Goal: Transaction & Acquisition: Download file/media

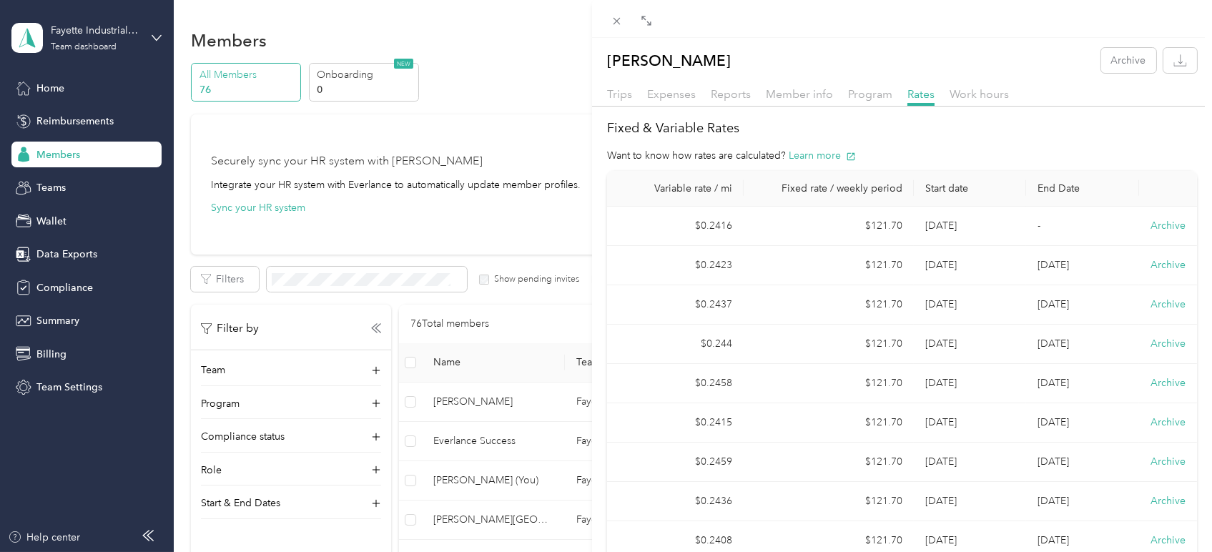
click at [80, 260] on div "[PERSON_NAME] Archive Trips Expenses Reports Member info Program Rates Work hou…" at bounding box center [606, 276] width 1212 height 552
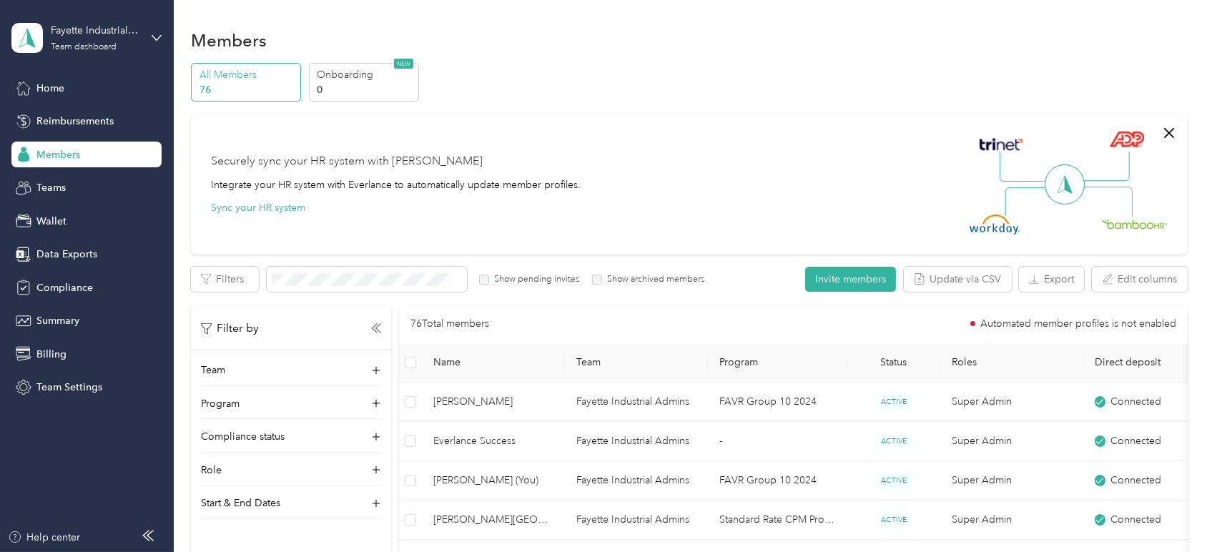
click at [68, 252] on div at bounding box center [606, 276] width 1212 height 552
click at [61, 255] on span "Data Exports" at bounding box center [66, 254] width 61 height 15
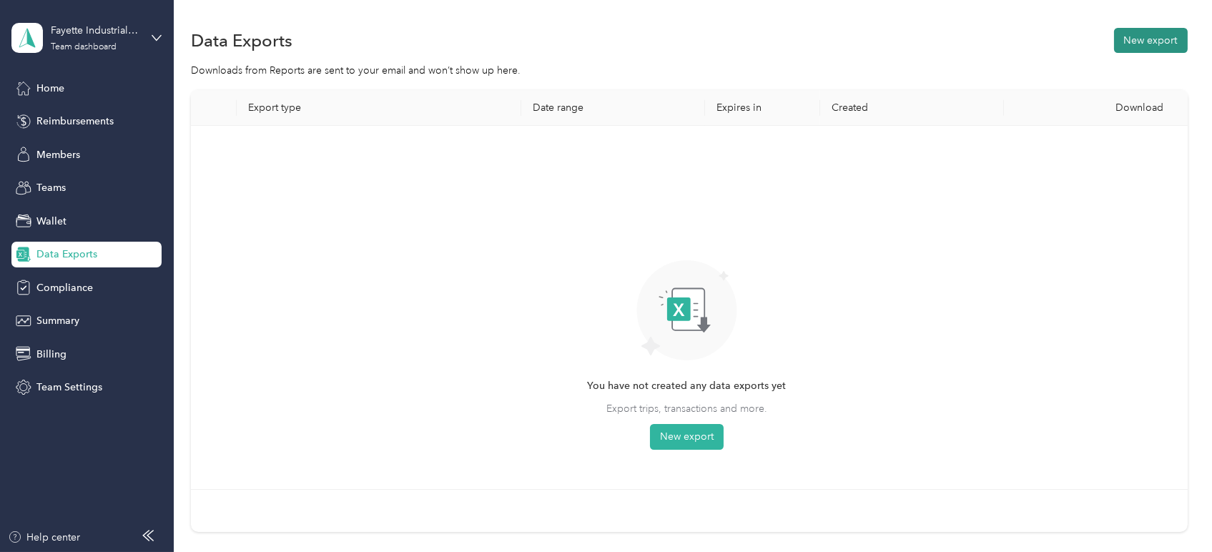
click at [1136, 45] on button "New export" at bounding box center [1151, 40] width 74 height 25
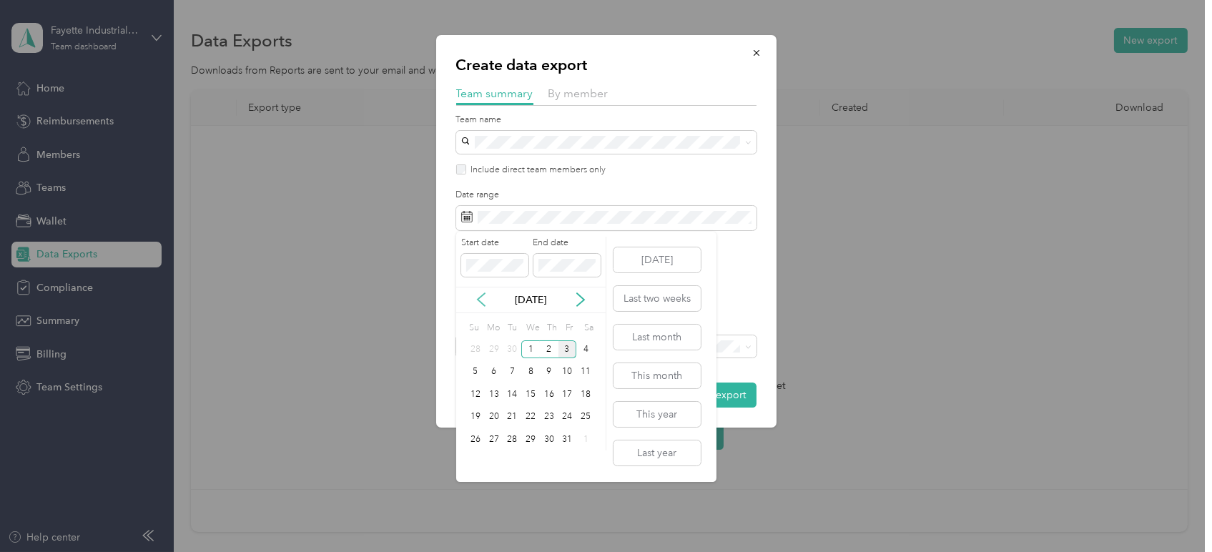
click at [476, 297] on icon at bounding box center [481, 300] width 14 height 14
click at [487, 347] on div "1" at bounding box center [494, 349] width 19 height 18
click at [605, 239] on div "Start date End date" at bounding box center [530, 262] width 149 height 50
click at [515, 439] on div "30" at bounding box center [512, 440] width 19 height 18
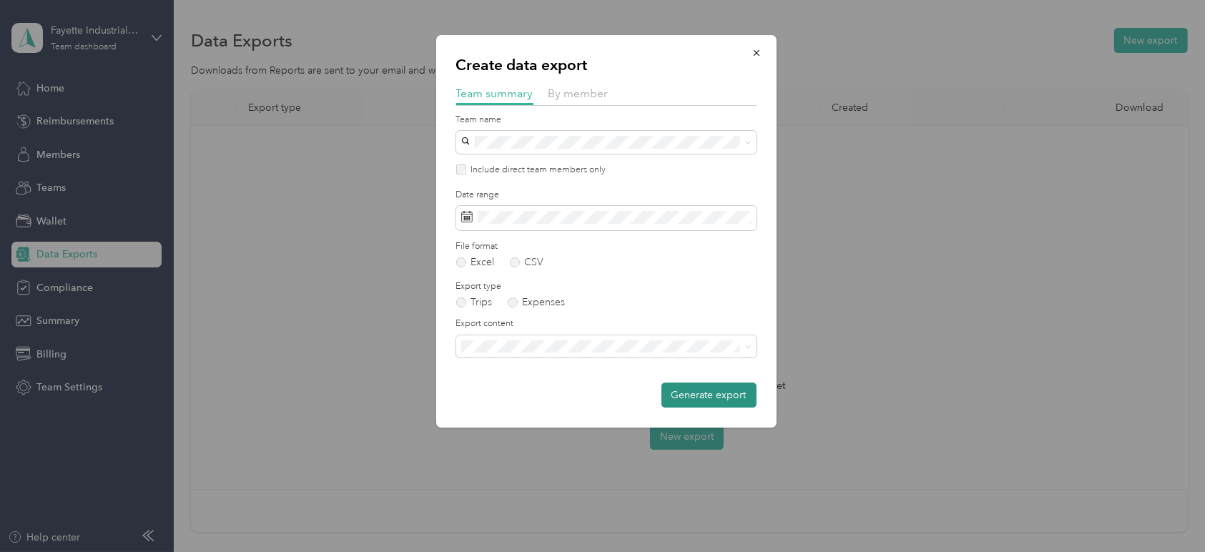
click at [712, 388] on button "Generate export" at bounding box center [709, 395] width 95 height 25
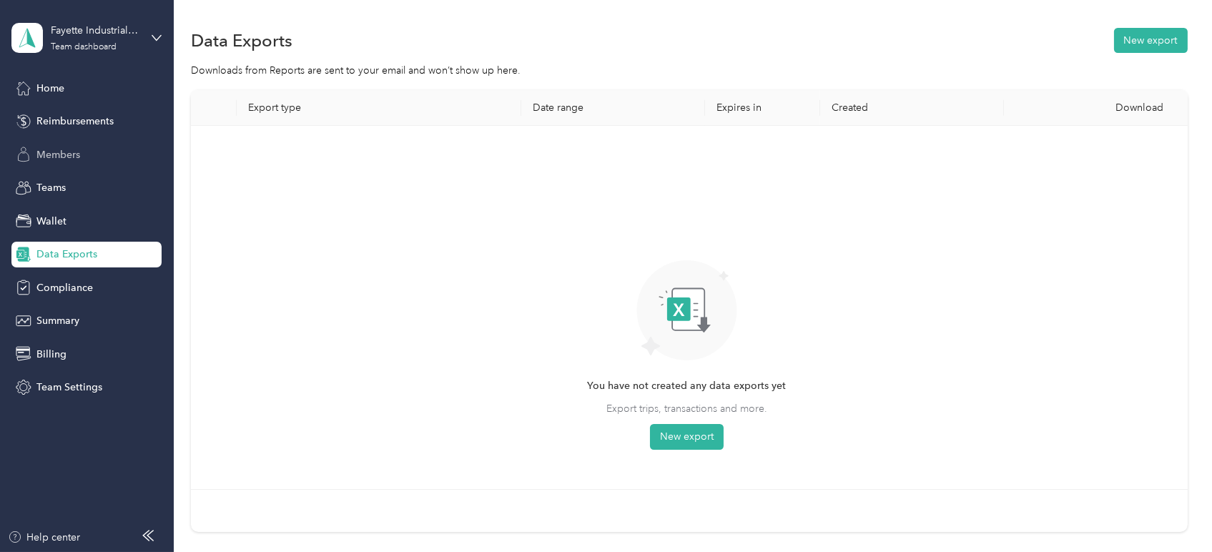
click at [59, 146] on div "Members" at bounding box center [86, 155] width 150 height 26
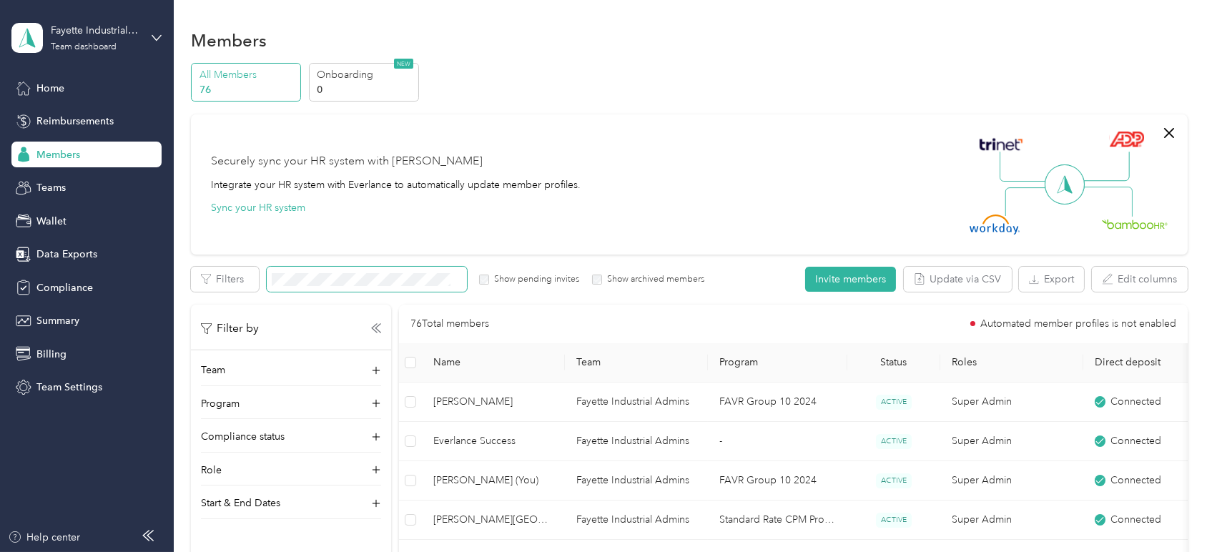
click at [340, 286] on span at bounding box center [367, 279] width 200 height 25
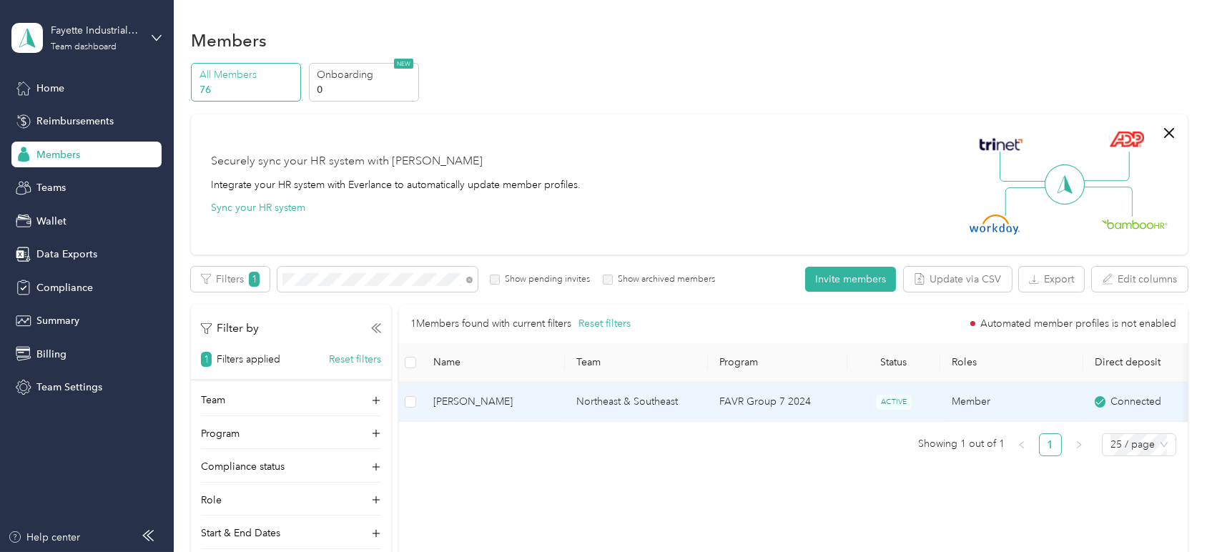
click at [451, 398] on span "[PERSON_NAME]" at bounding box center [493, 402] width 120 height 16
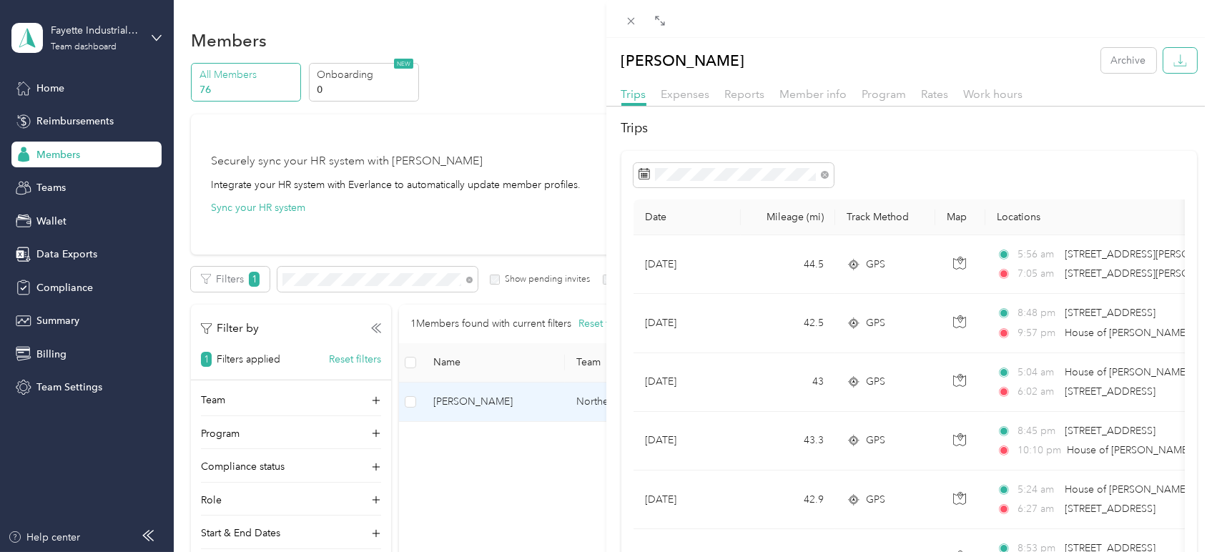
click at [1174, 58] on icon "button" at bounding box center [1181, 61] width 14 height 14
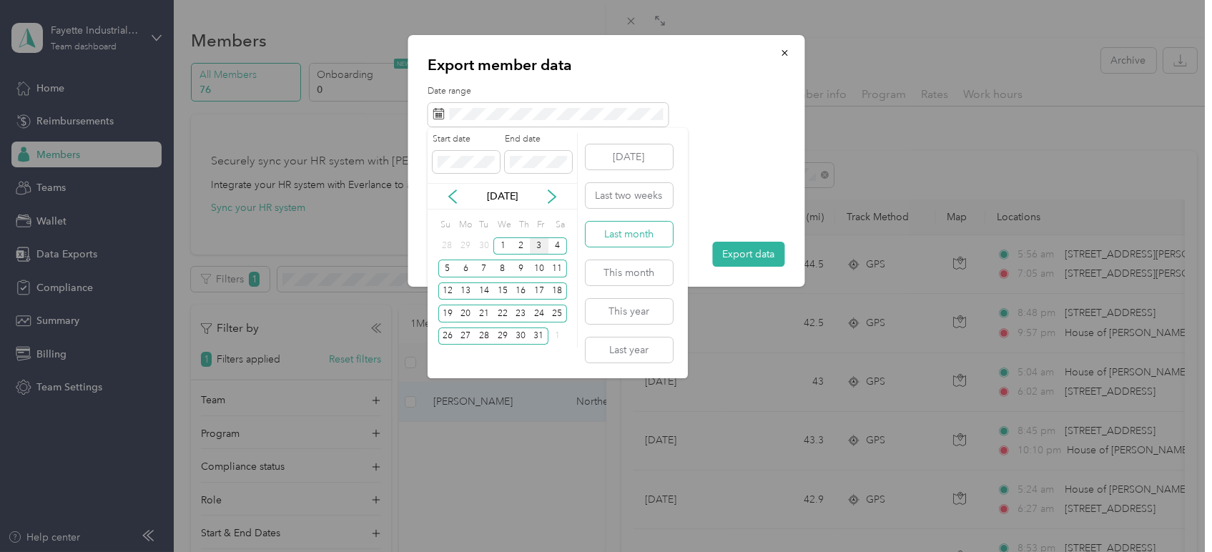
click at [643, 242] on button "Last month" at bounding box center [629, 234] width 87 height 25
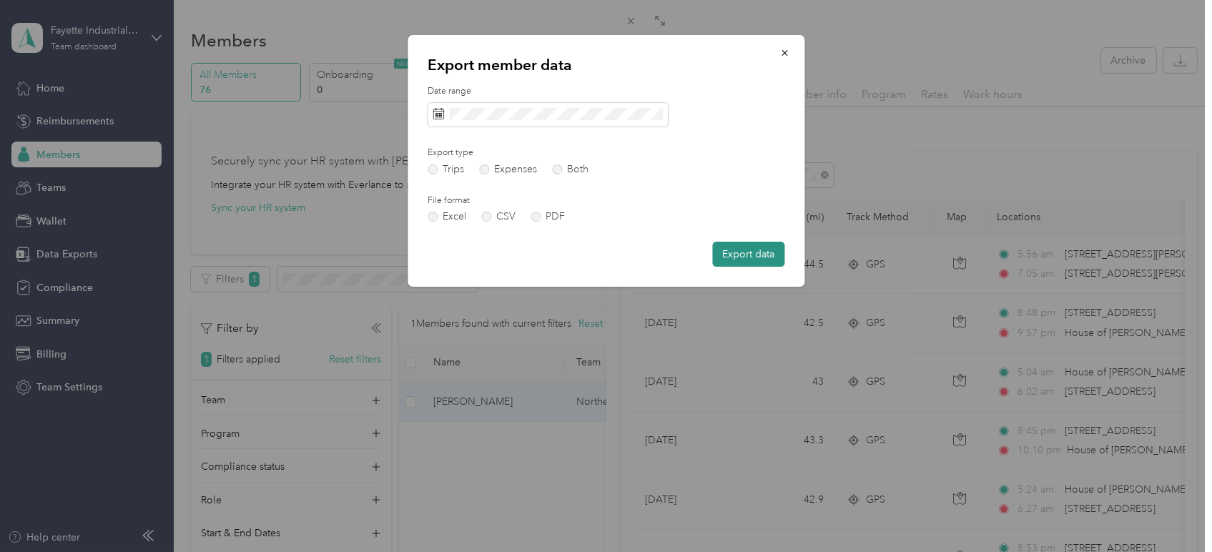
click at [732, 250] on button "Export data" at bounding box center [748, 254] width 72 height 25
